Goal: Information Seeking & Learning: Learn about a topic

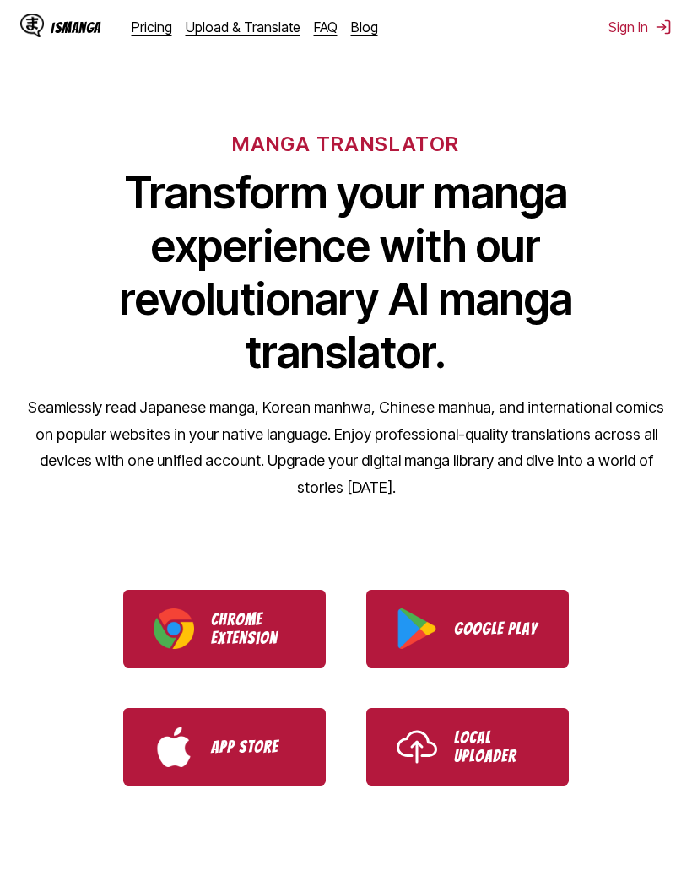
click at [143, 22] on link "Pricing" at bounding box center [152, 27] width 41 height 17
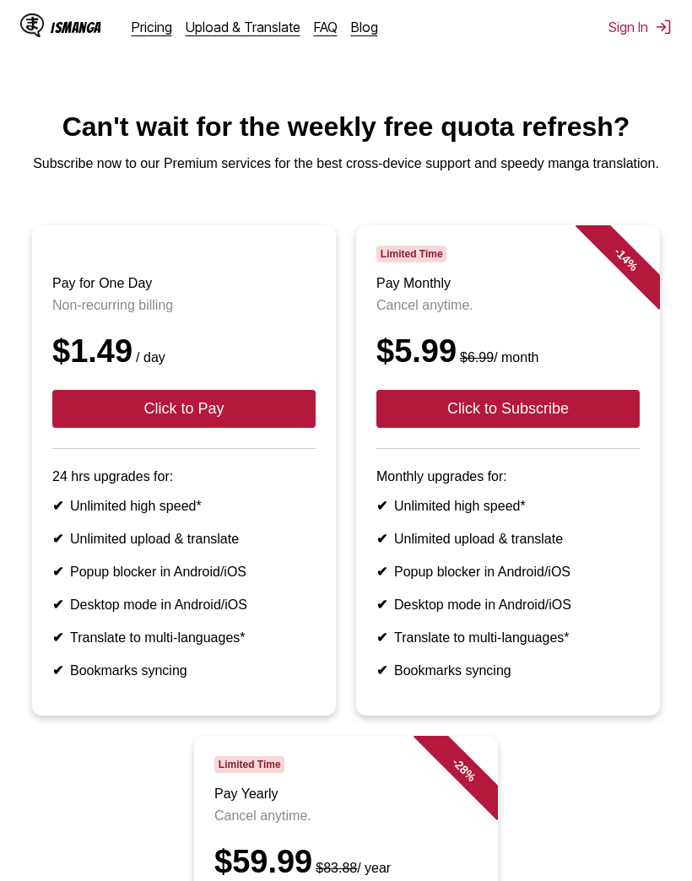
click at [43, 23] on img at bounding box center [32, 26] width 24 height 24
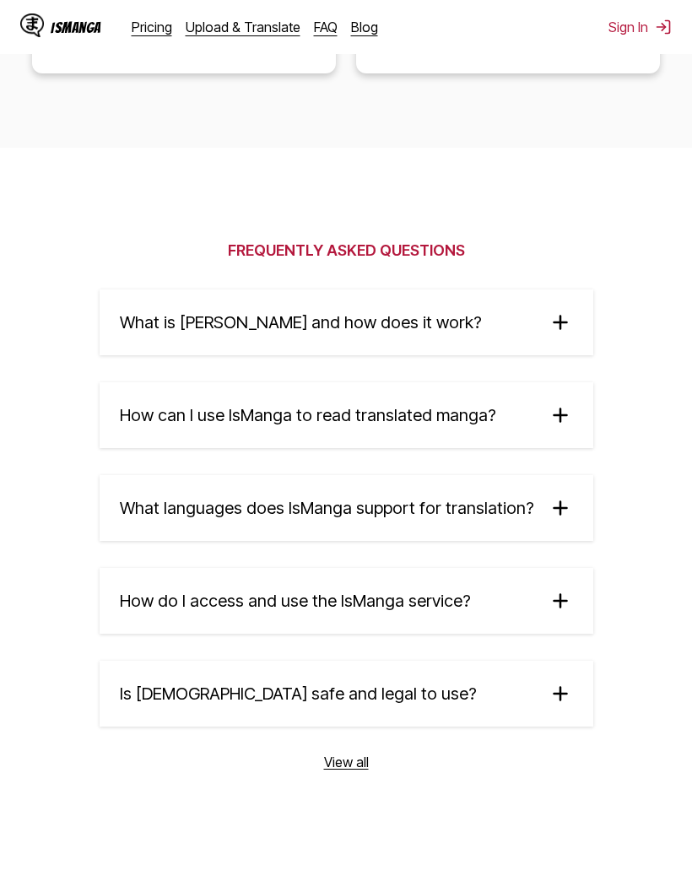
scroll to position [4117, 0]
click at [478, 314] on summary "What is [PERSON_NAME] and how does it work?" at bounding box center [347, 322] width 494 height 66
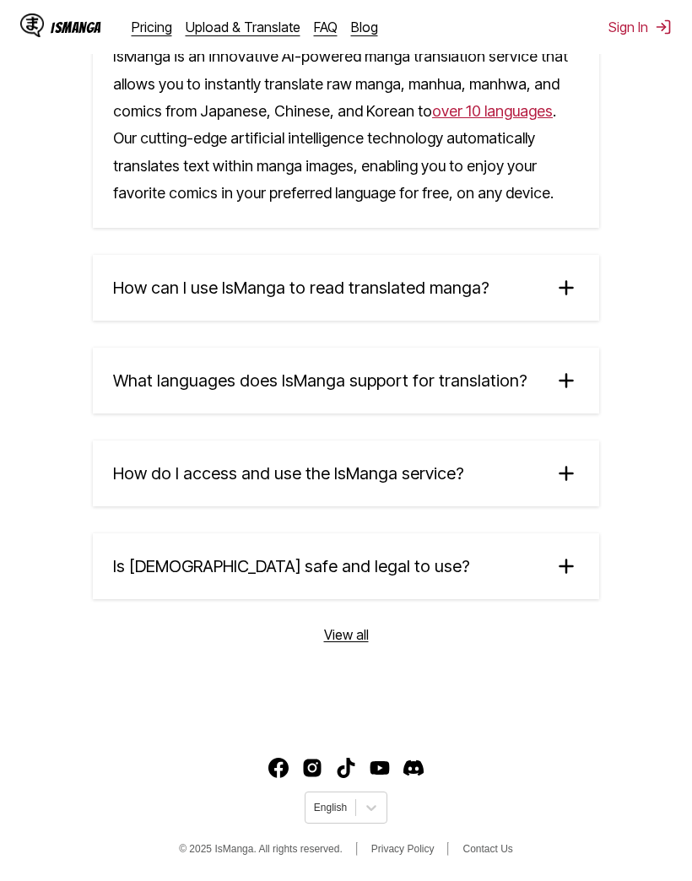
scroll to position [4443, 0]
click at [506, 281] on summary "How can I use IsManga to read translated manga?" at bounding box center [346, 288] width 506 height 66
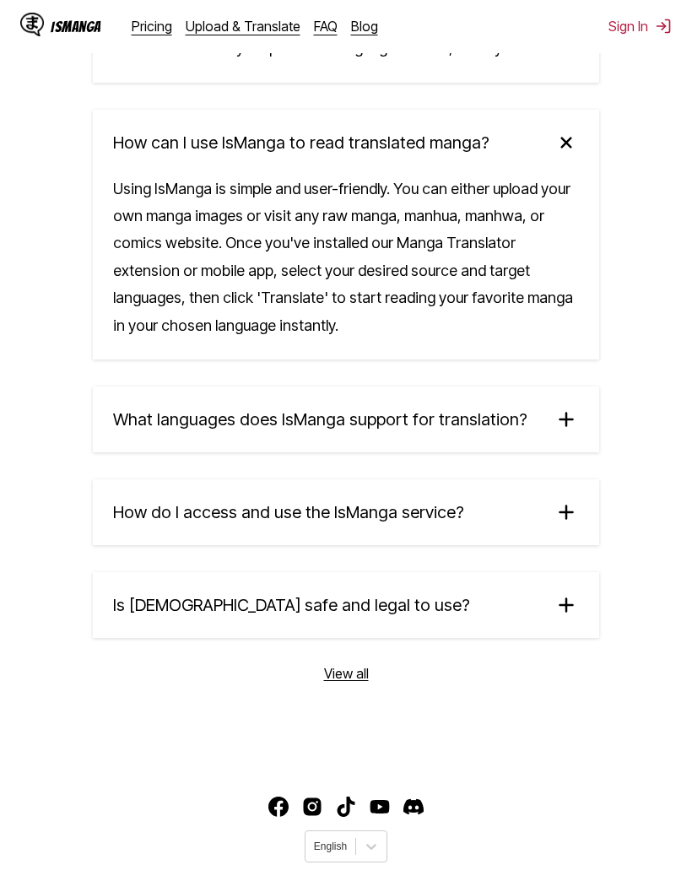
scroll to position [4556, 0]
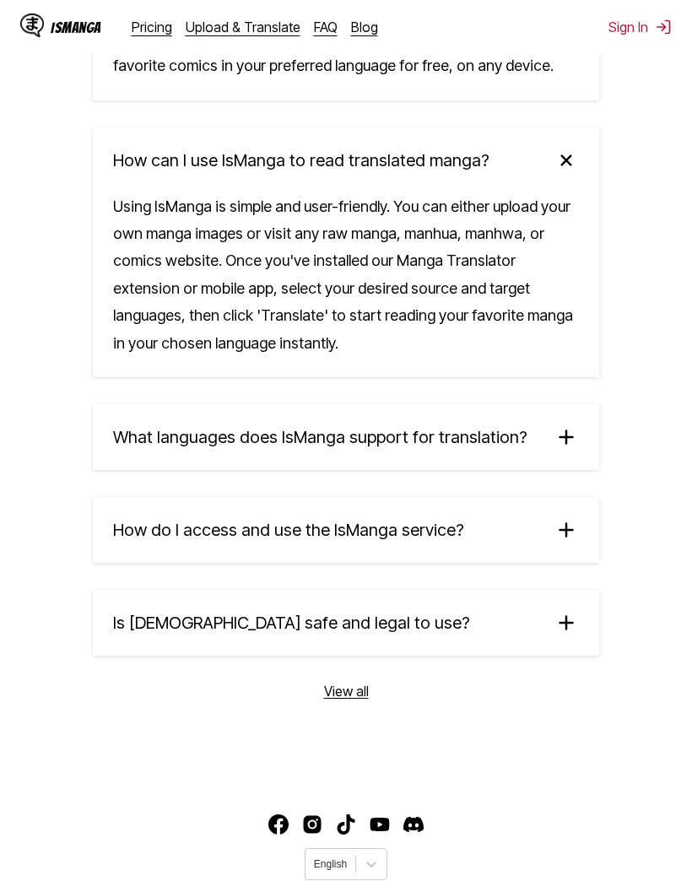
click at [498, 447] on span "What languages does IsManga support for translation?" at bounding box center [320, 437] width 414 height 20
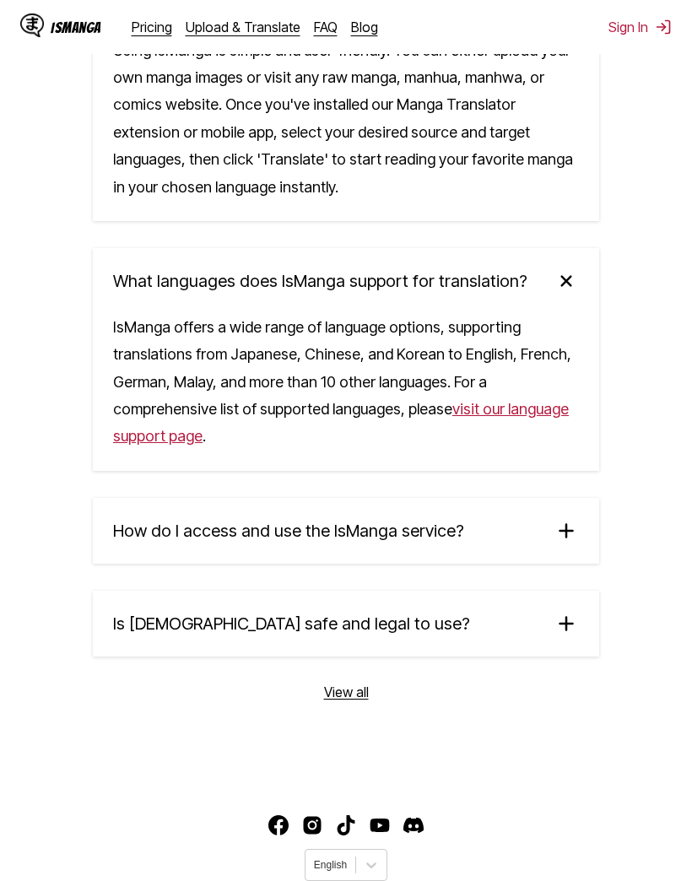
scroll to position [4711, 0]
click at [506, 427] on link "visit our language support page" at bounding box center [341, 423] width 456 height 45
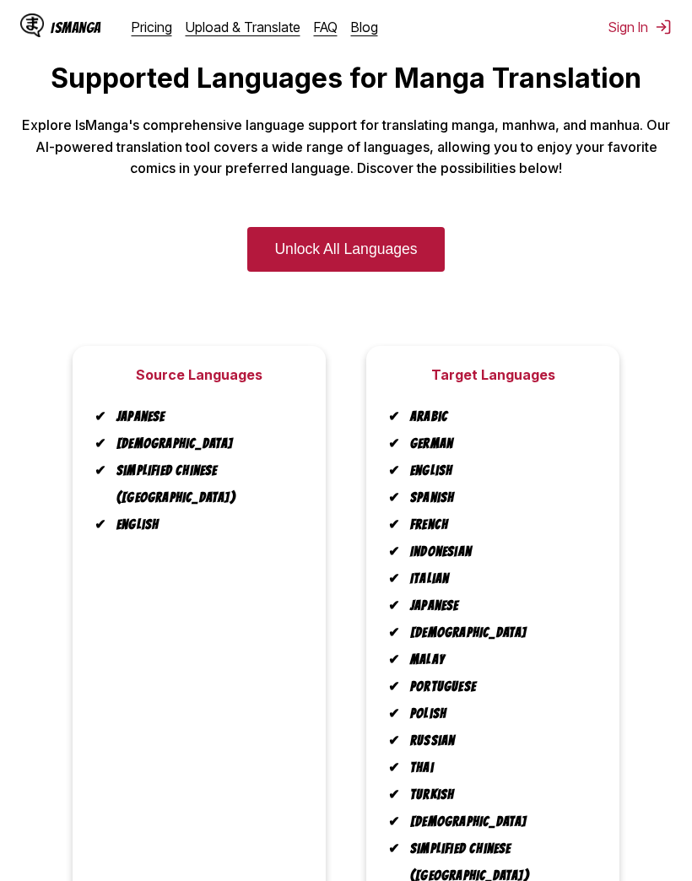
scroll to position [78, 0]
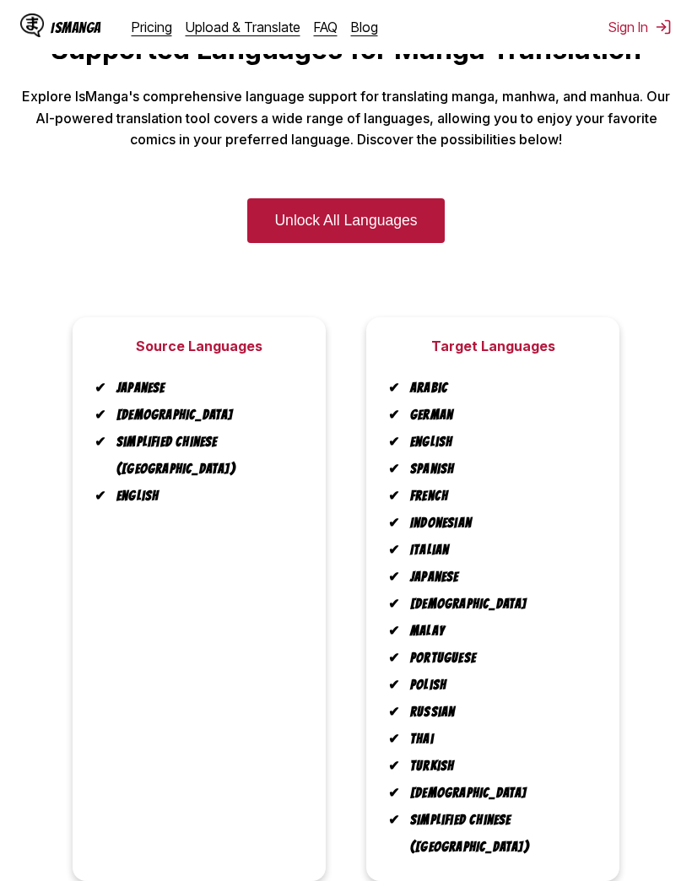
click at [410, 228] on link "Unlock All Languages" at bounding box center [345, 220] width 197 height 45
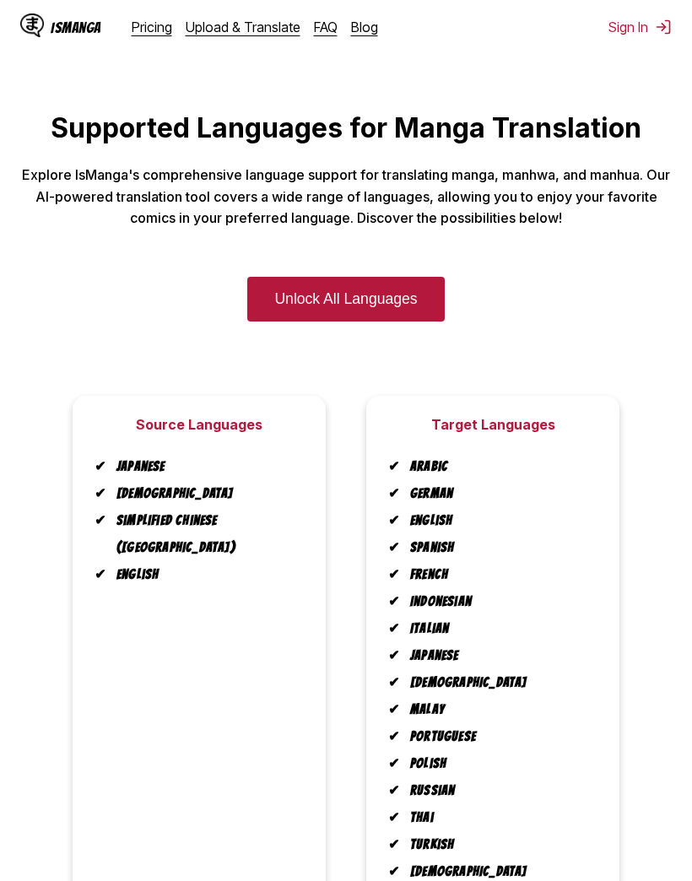
scroll to position [78, 0]
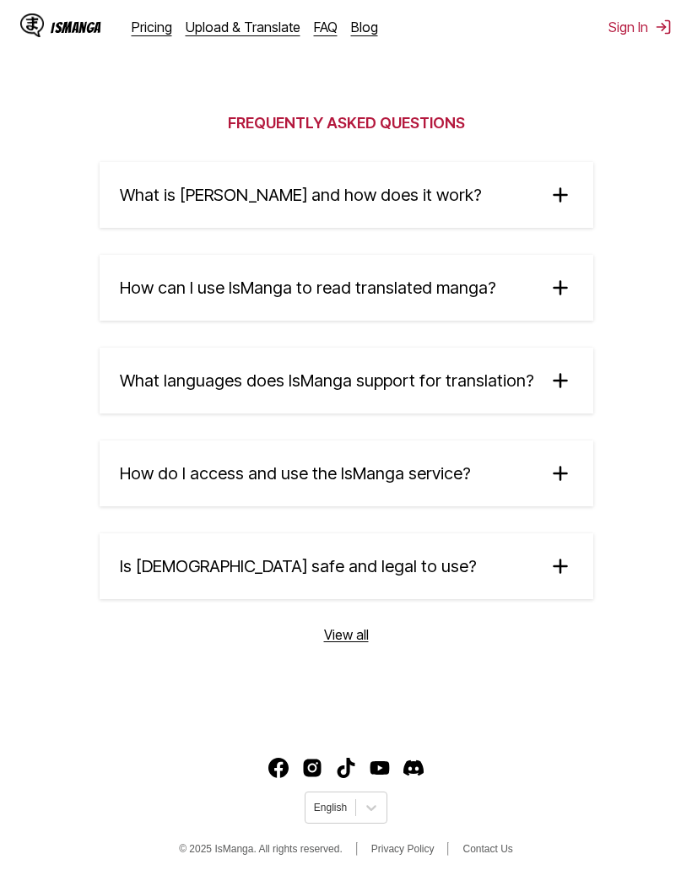
scroll to position [4261, 0]
click at [548, 484] on img at bounding box center [560, 473] width 25 height 25
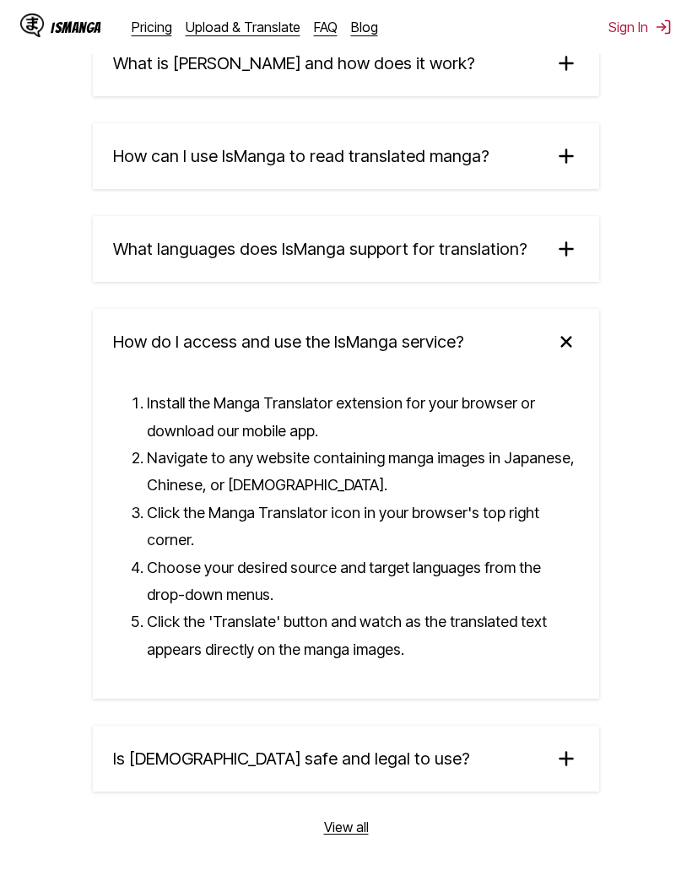
scroll to position [4379, 0]
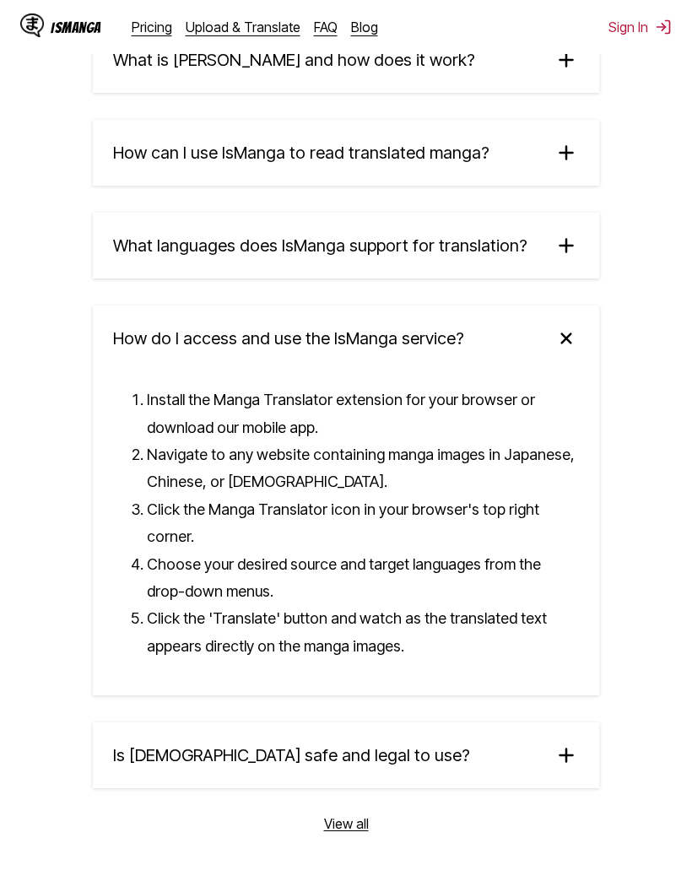
click at [577, 744] on img at bounding box center [566, 755] width 25 height 25
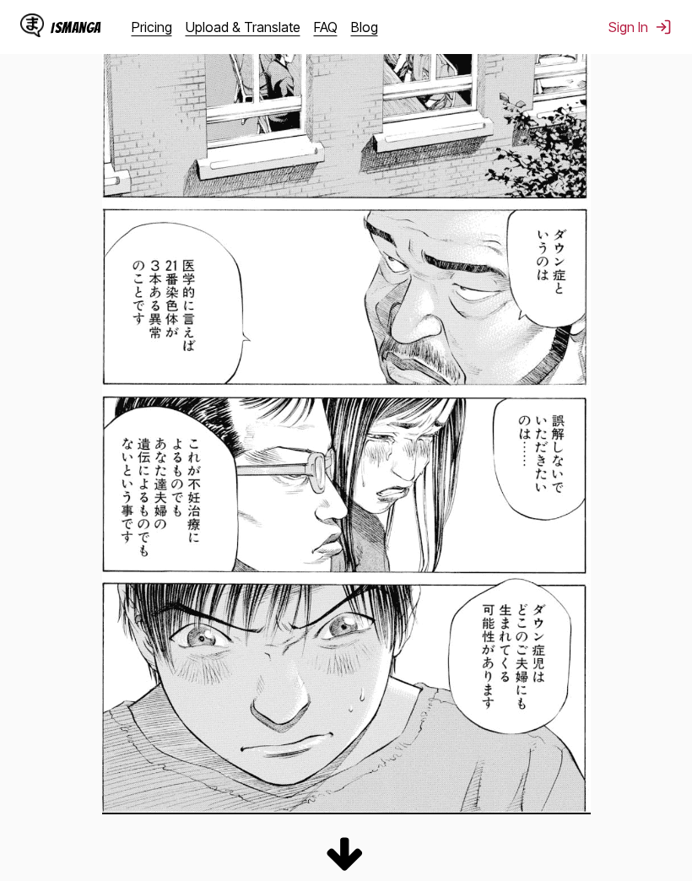
scroll to position [1204, 0]
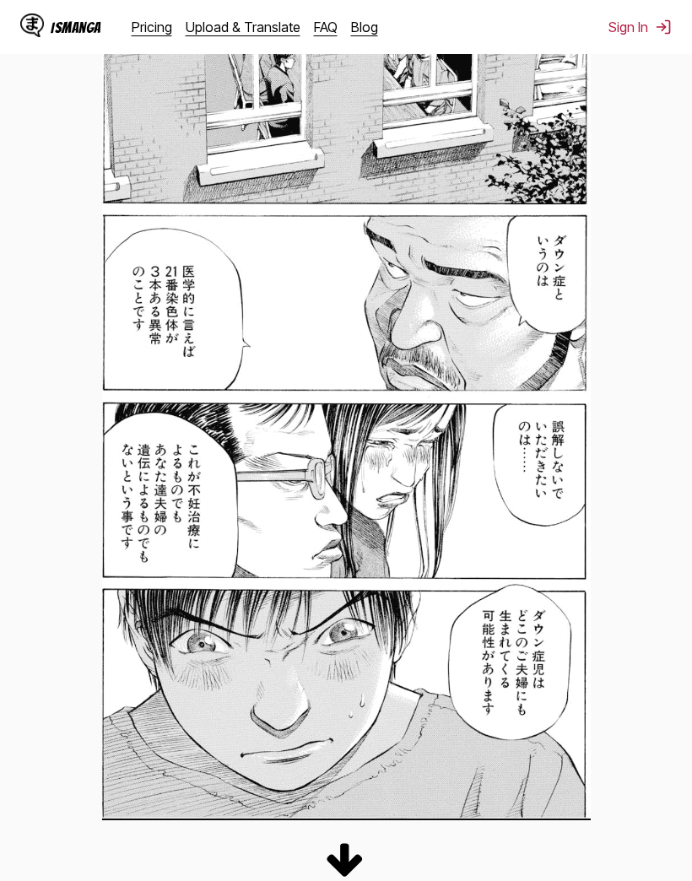
click at [243, 26] on link "Upload & Translate" at bounding box center [243, 27] width 115 height 17
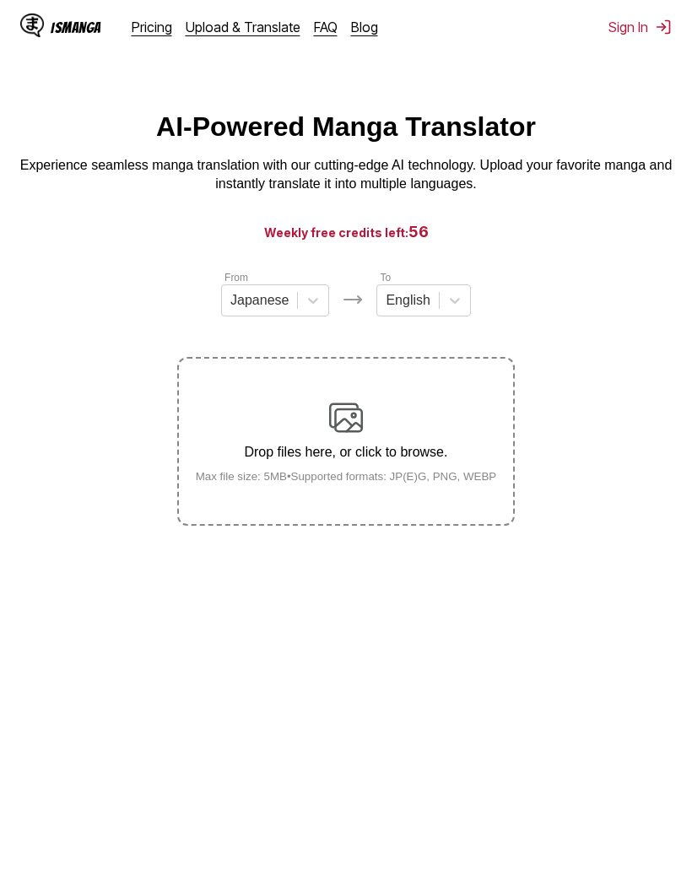
click at [320, 35] on link "FAQ" at bounding box center [326, 27] width 24 height 17
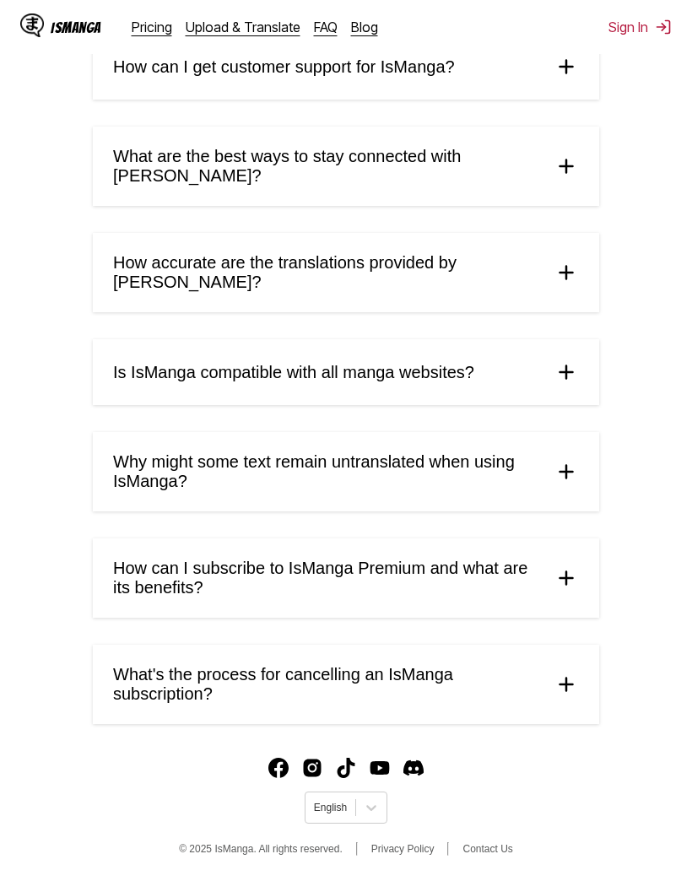
scroll to position [632, 0]
click at [421, 376] on summary "Is IsManga compatible with all manga websites?" at bounding box center [346, 372] width 506 height 66
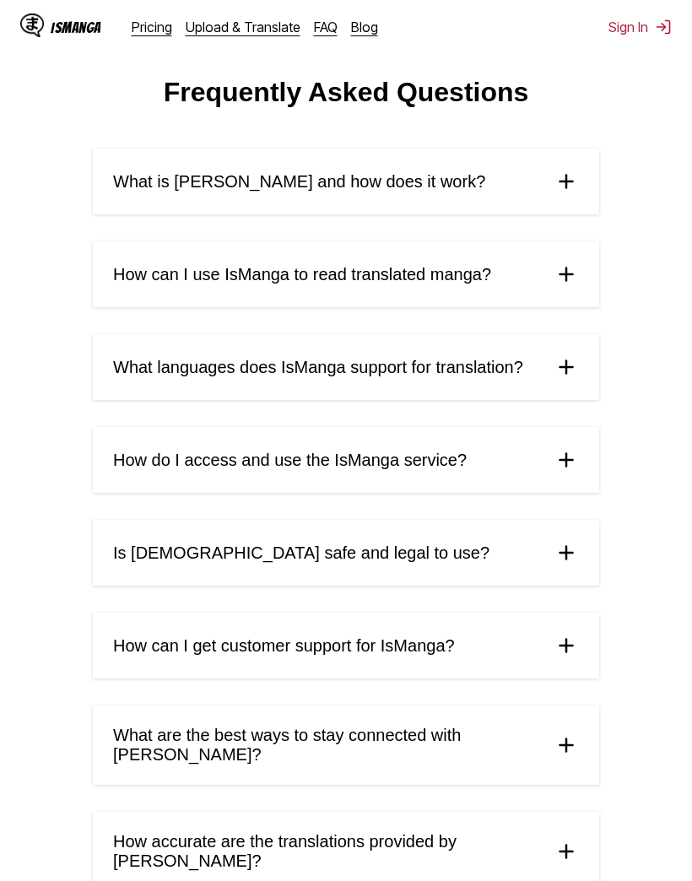
scroll to position [0, 0]
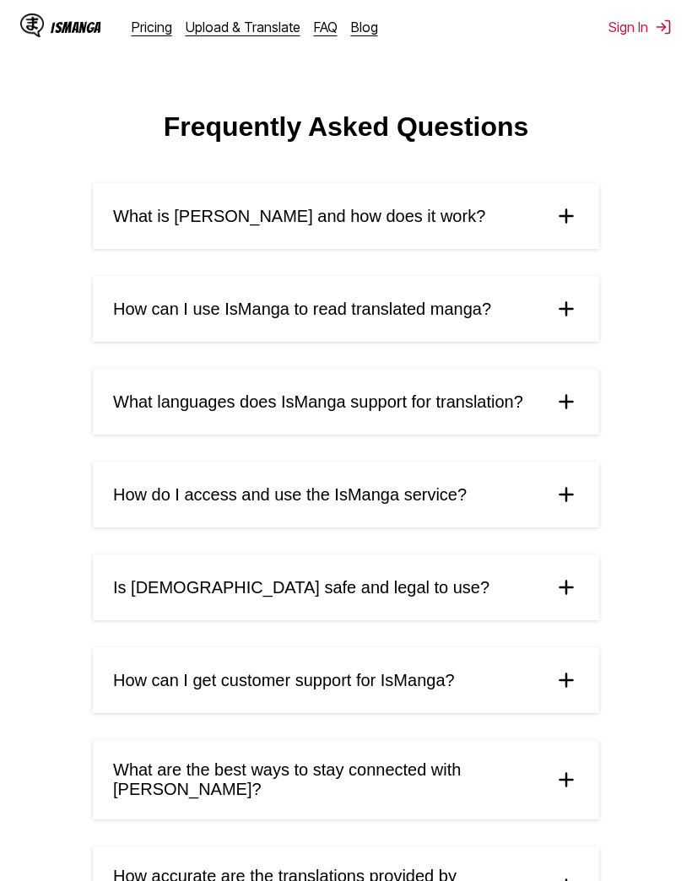
click at [360, 34] on link "Blog" at bounding box center [364, 27] width 27 height 17
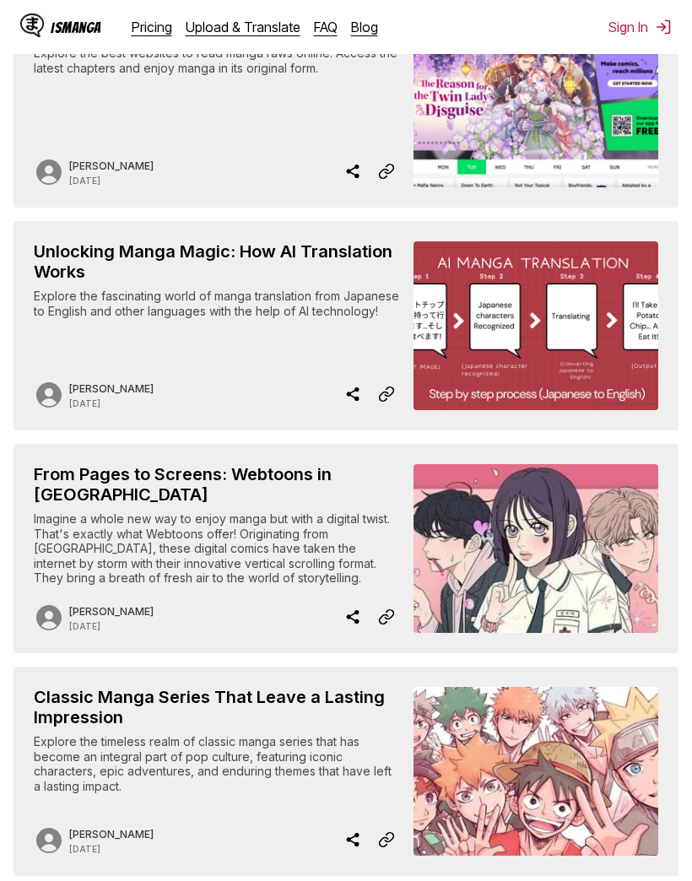
scroll to position [618, 0]
